Goal: Information Seeking & Learning: Learn about a topic

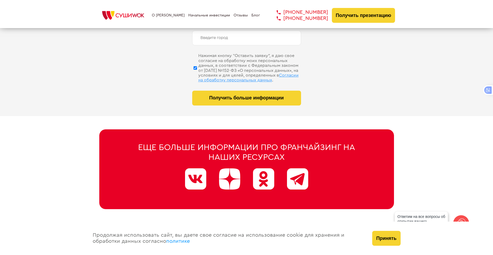
scroll to position [2679, 0]
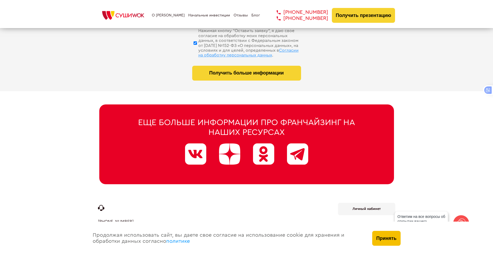
click at [393, 240] on button "Принять" at bounding box center [386, 238] width 28 height 15
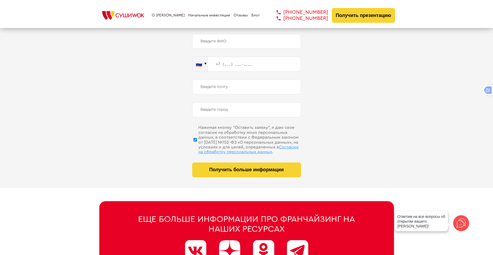
scroll to position [2572, 0]
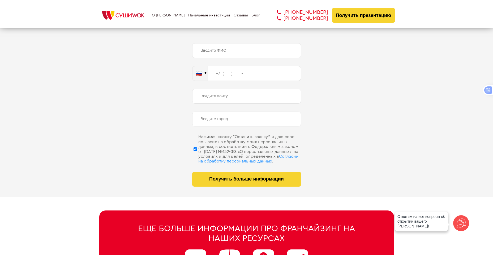
click at [209, 16] on link "Начальные инвестиции" at bounding box center [209, 15] width 42 height 4
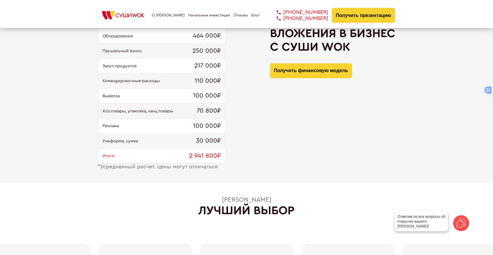
click at [105, 14] on img at bounding box center [123, 16] width 50 height 12
click at [218, 16] on link "Начальные инвестиции" at bounding box center [209, 15] width 42 height 4
